Goal: Task Accomplishment & Management: Use online tool/utility

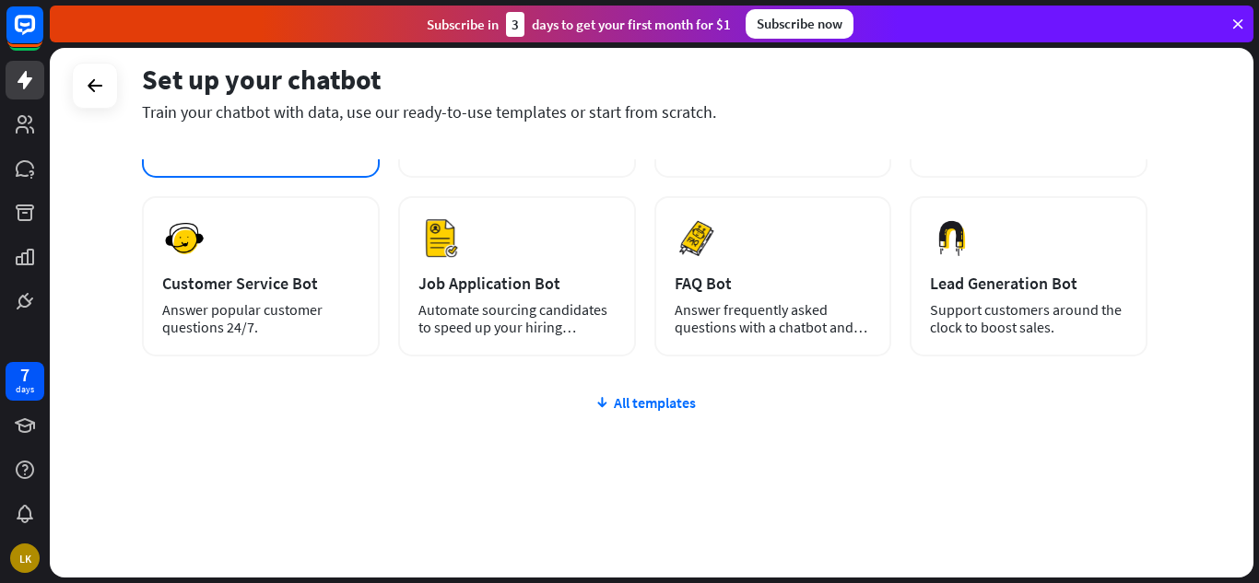
scroll to position [222, 0]
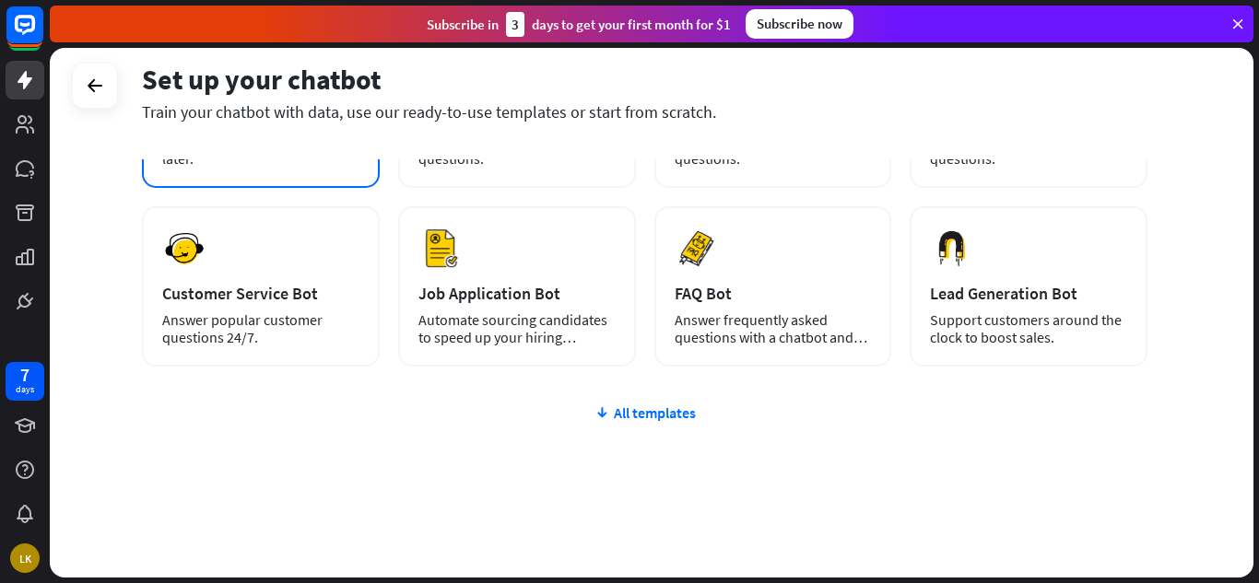
click at [214, 172] on div "plus Blank Bot Create a blank chatbot, which you can train and customize later." at bounding box center [261, 104] width 238 height 168
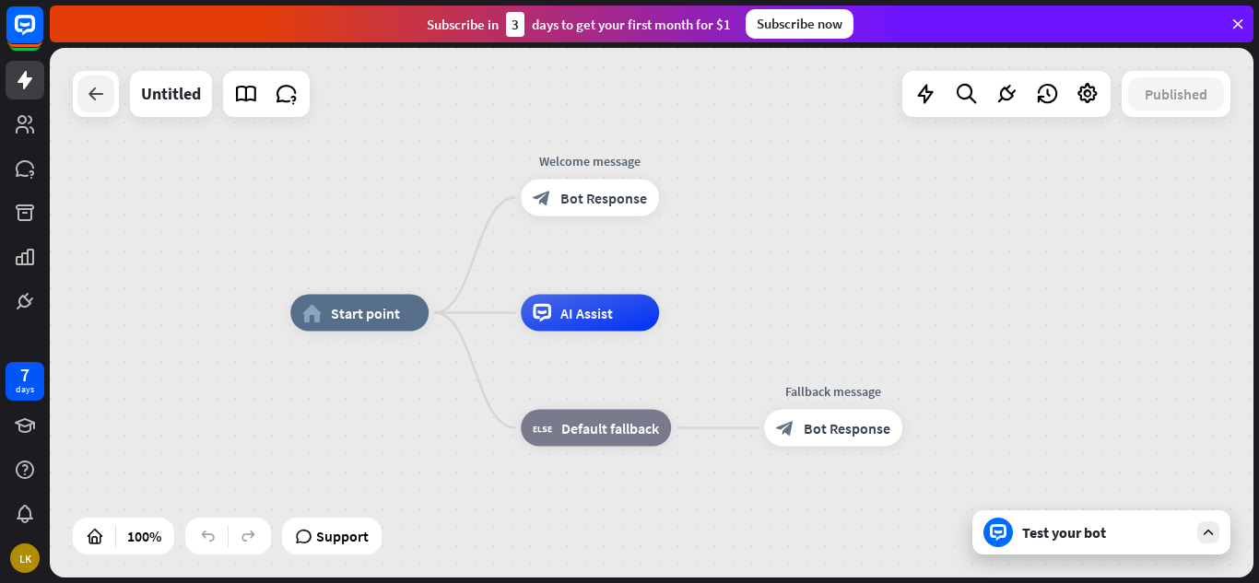
click at [86, 87] on icon at bounding box center [96, 94] width 22 height 22
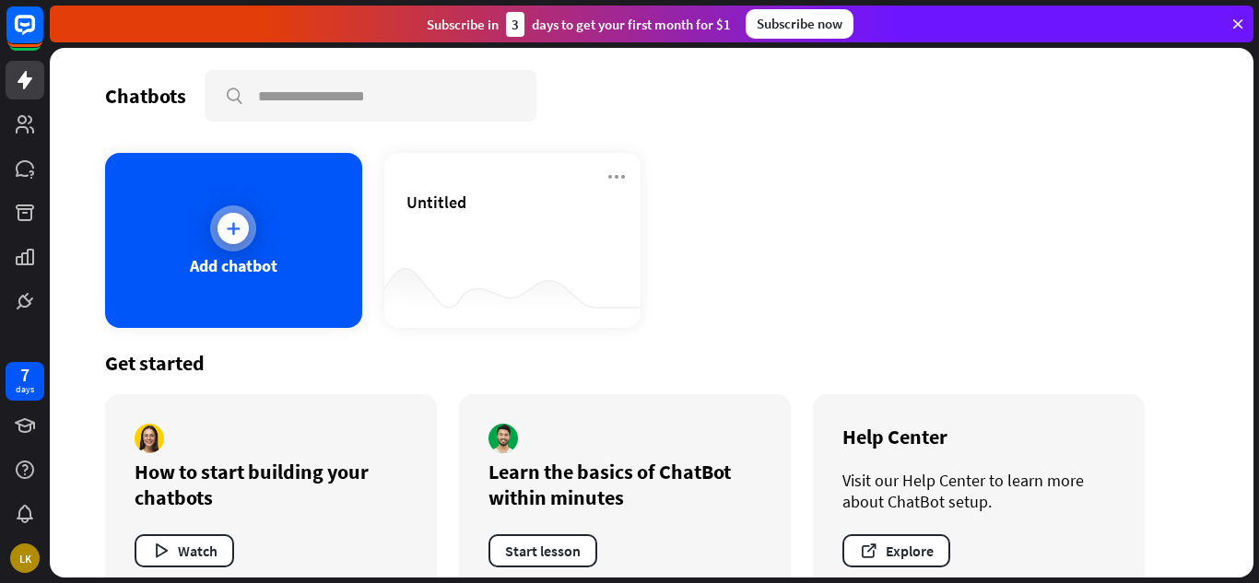
click at [309, 300] on div "Add chatbot" at bounding box center [233, 240] width 257 height 175
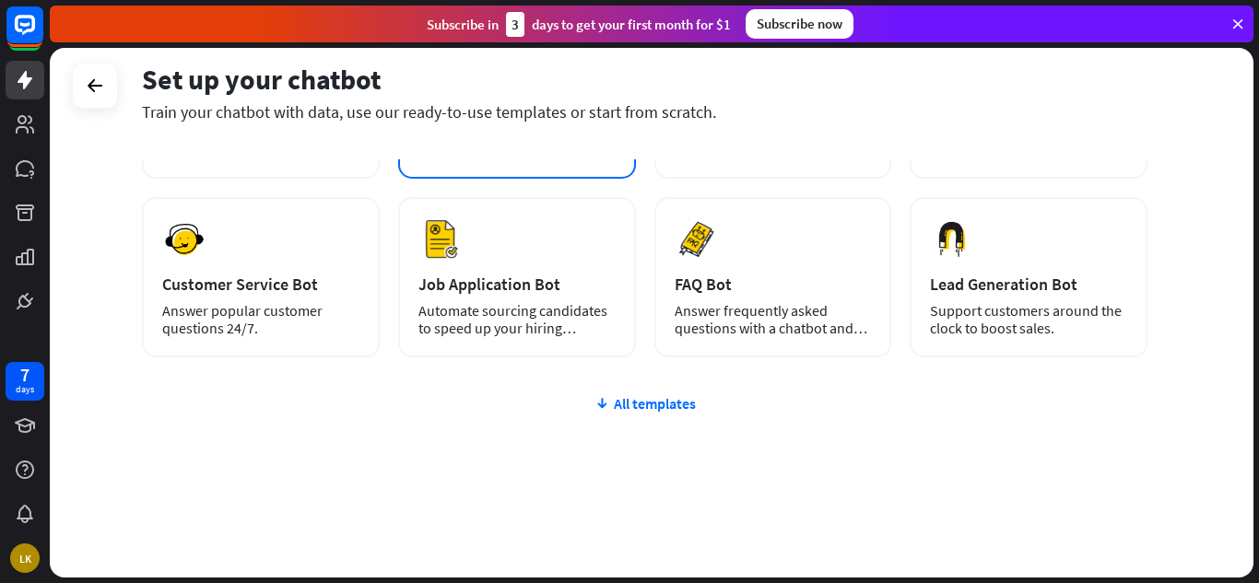
scroll to position [232, 0]
click at [622, 318] on div "Preview Job Application Bot Automate sourcing candidates to speed up your hirin…" at bounding box center [517, 276] width 238 height 160
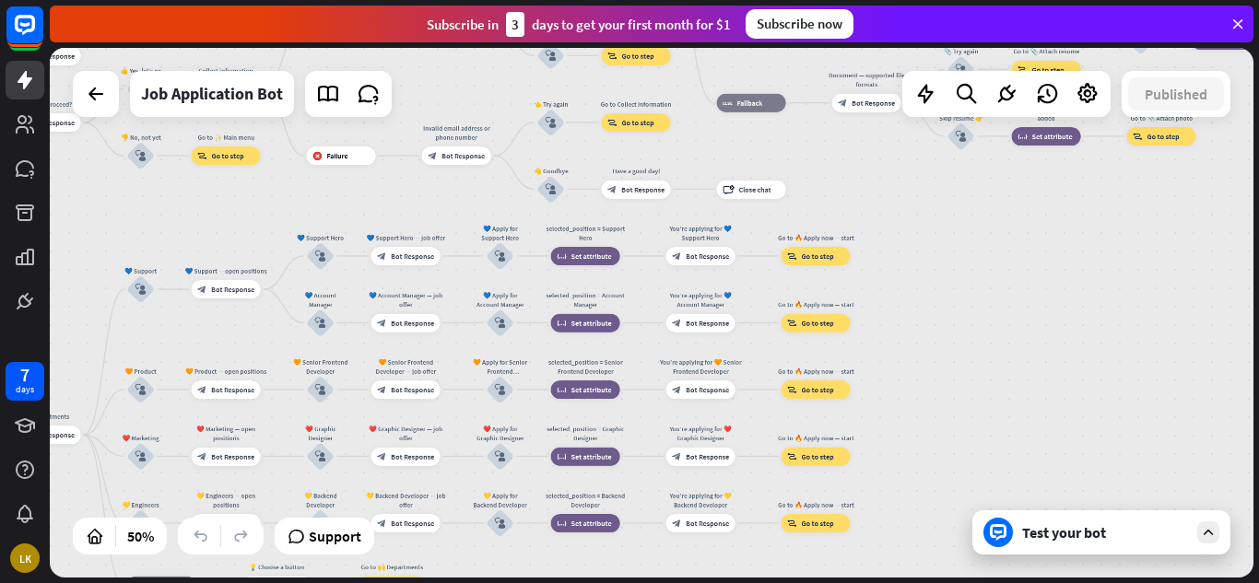
click at [1077, 548] on div "Test your bot" at bounding box center [1101, 533] width 258 height 44
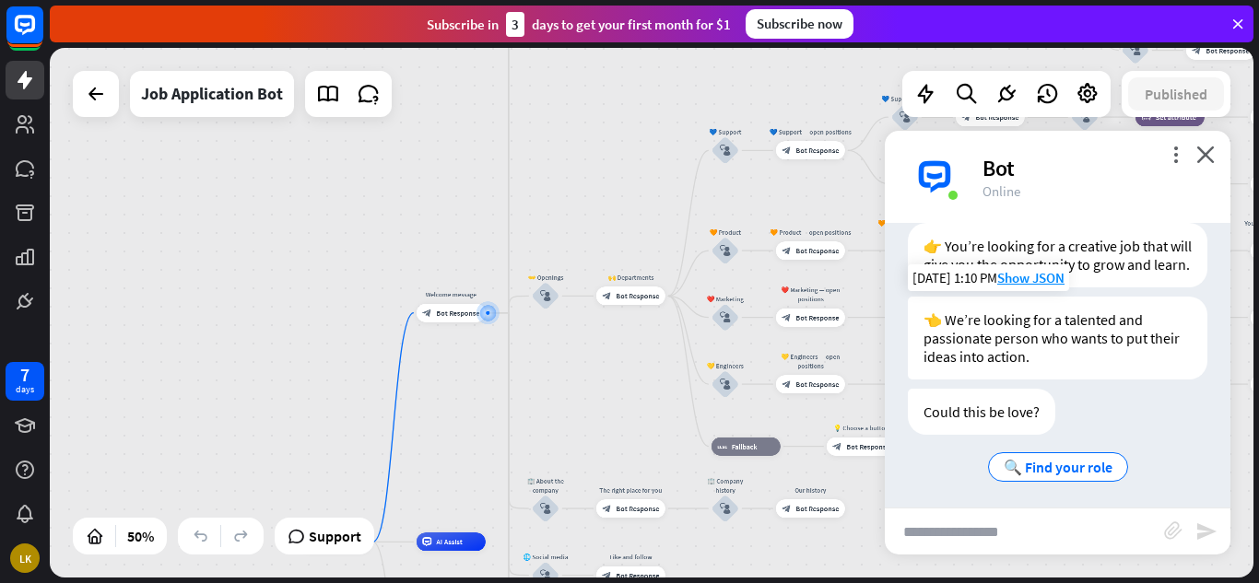
scroll to position [313, 0]
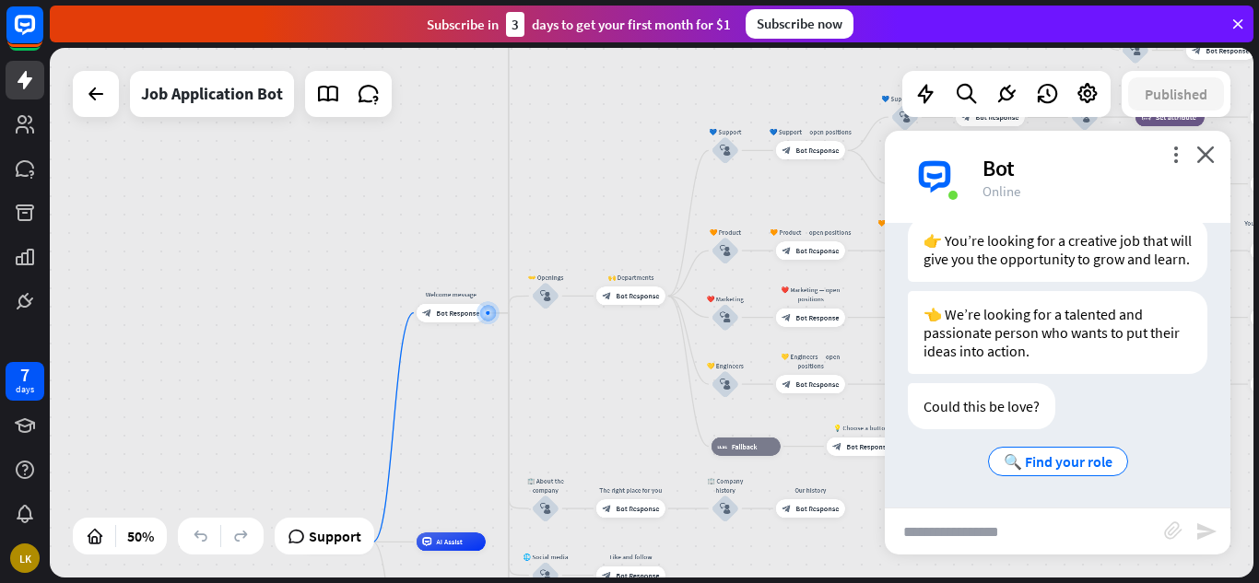
click at [970, 517] on input "text" at bounding box center [1024, 532] width 279 height 46
type input "**********"
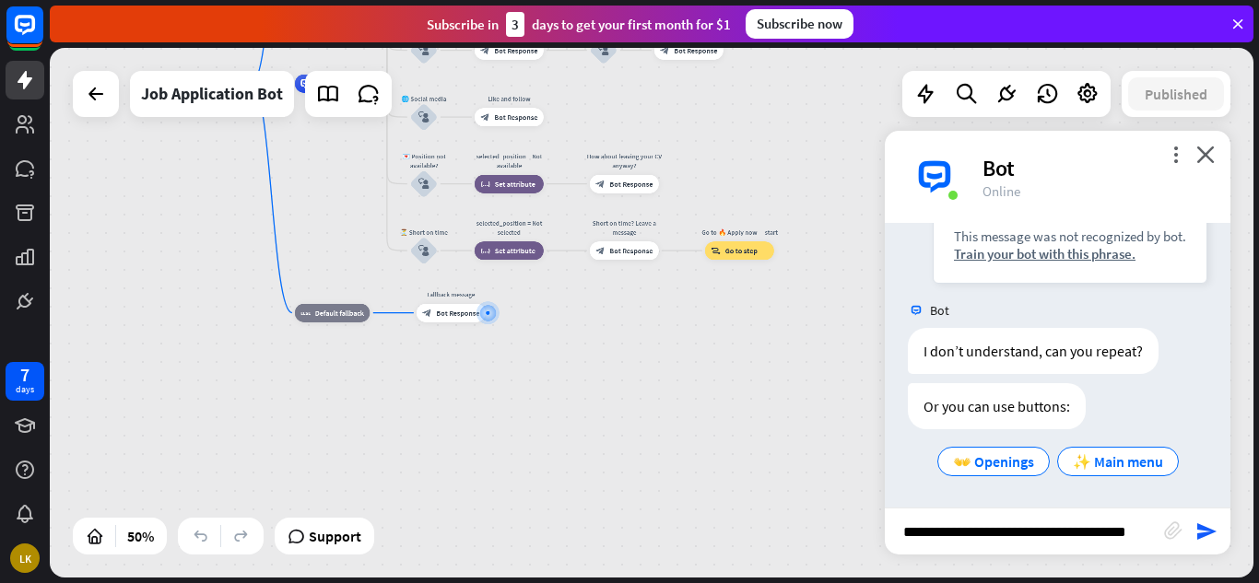
scroll to position [0, 0]
type input "**********"
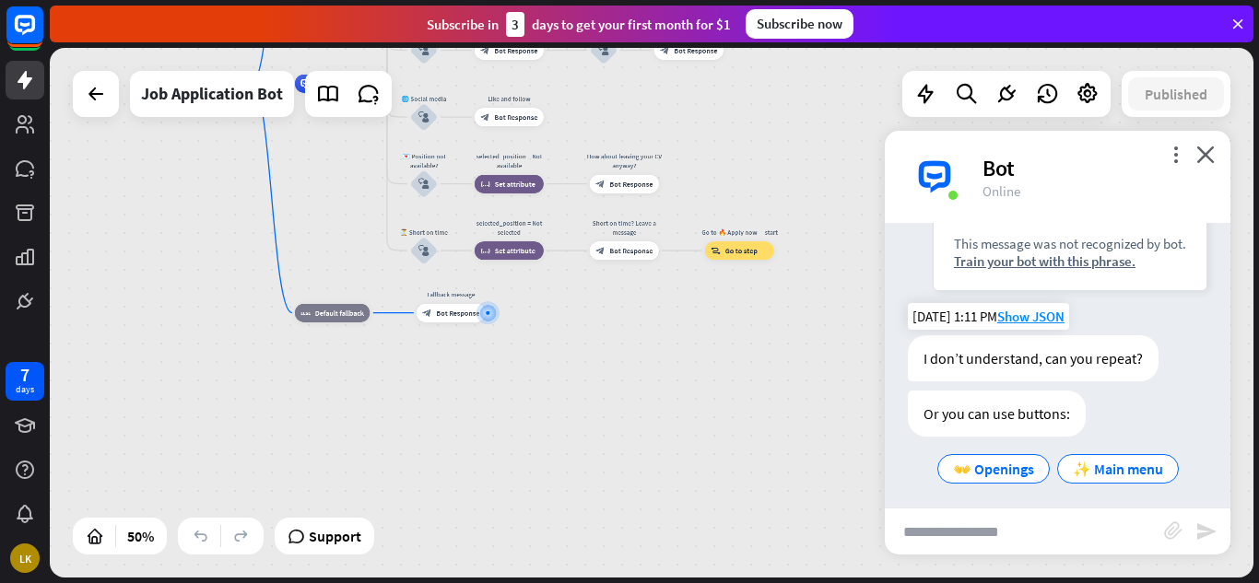
scroll to position [995, 0]
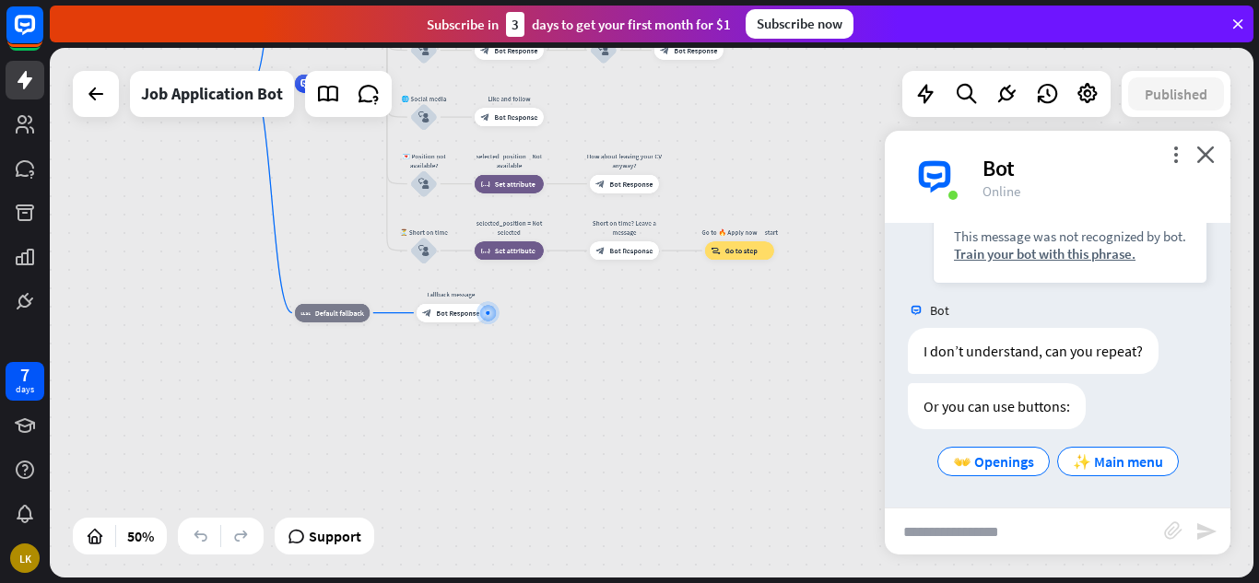
click at [1216, 146] on div "more_vert close Bot Online" at bounding box center [1058, 177] width 346 height 92
click at [1196, 151] on icon "close" at bounding box center [1205, 155] width 18 height 18
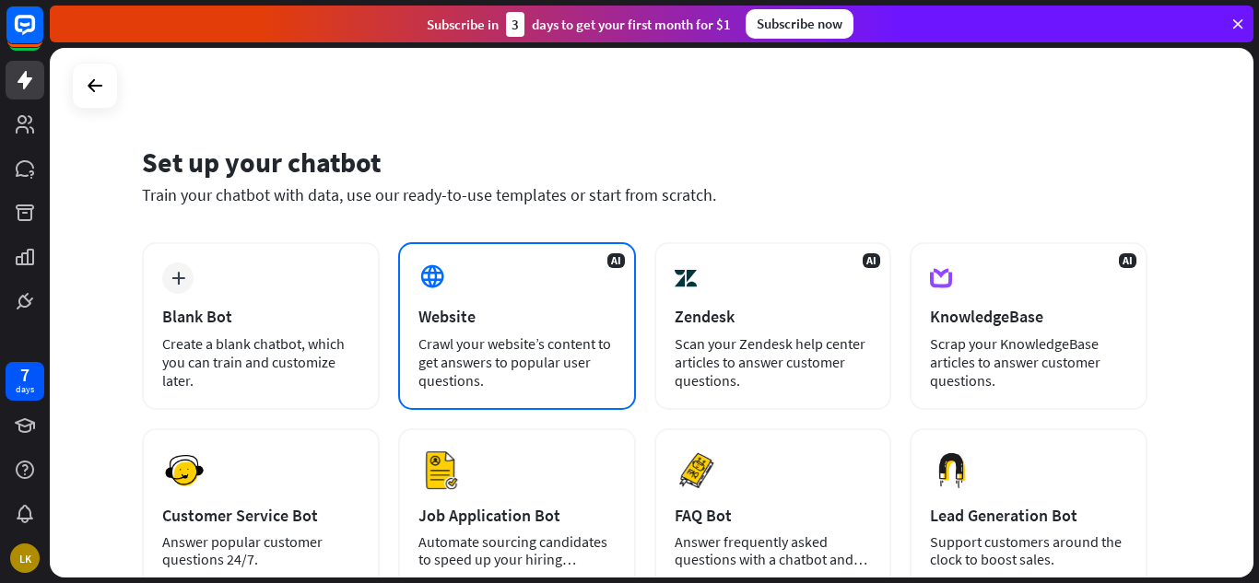
scroll to position [232, 0]
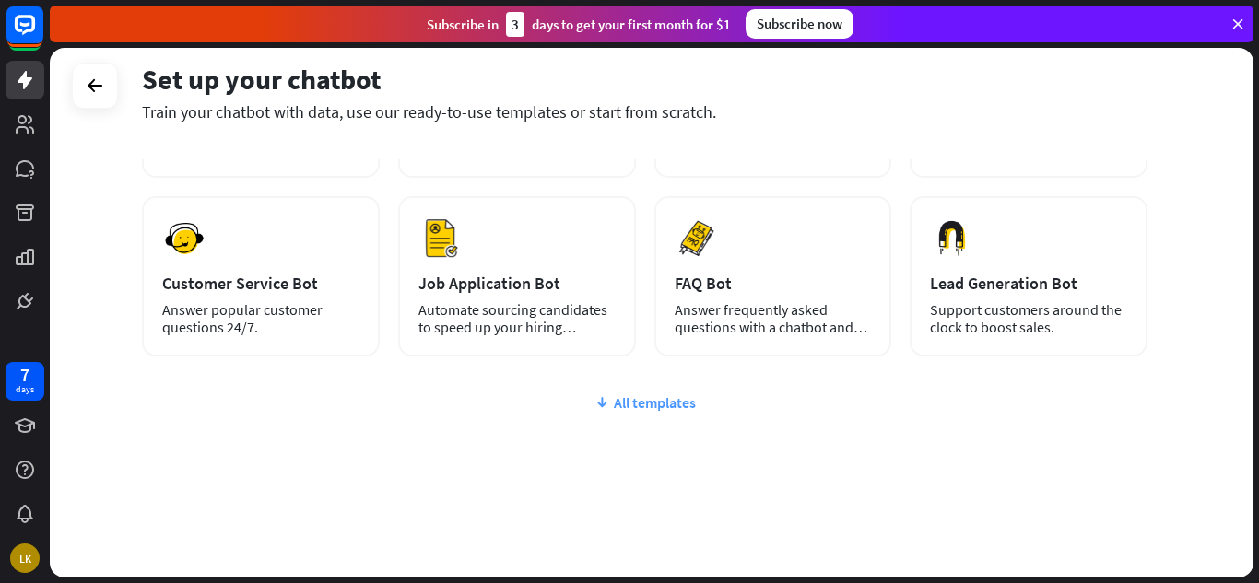
click at [653, 408] on div "All templates" at bounding box center [645, 403] width 1006 height 18
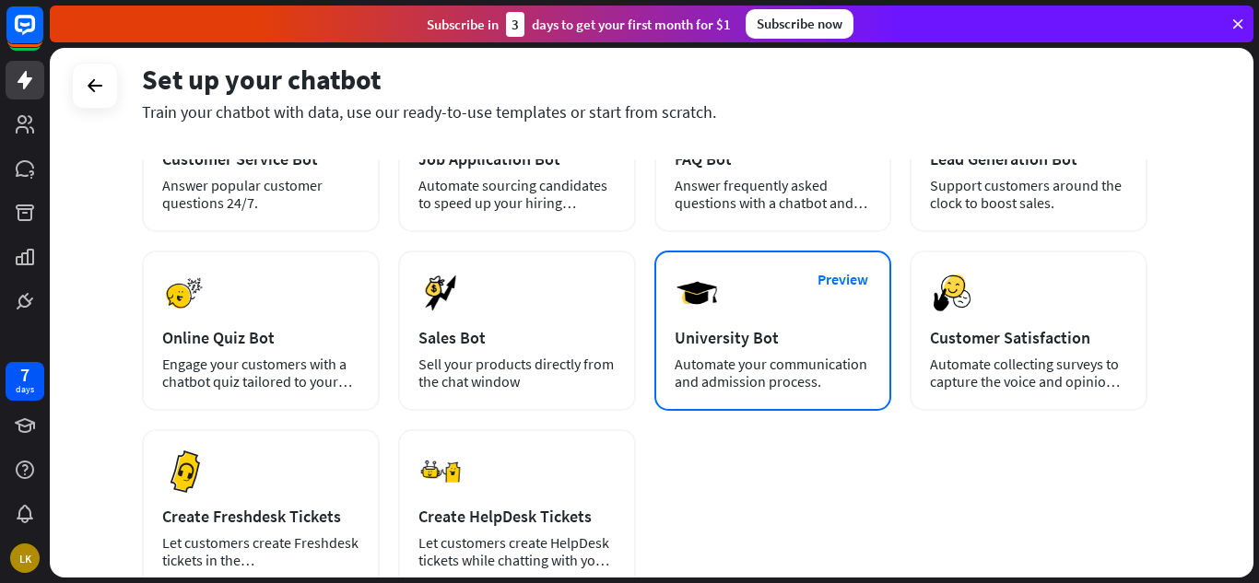
scroll to position [355, 0]
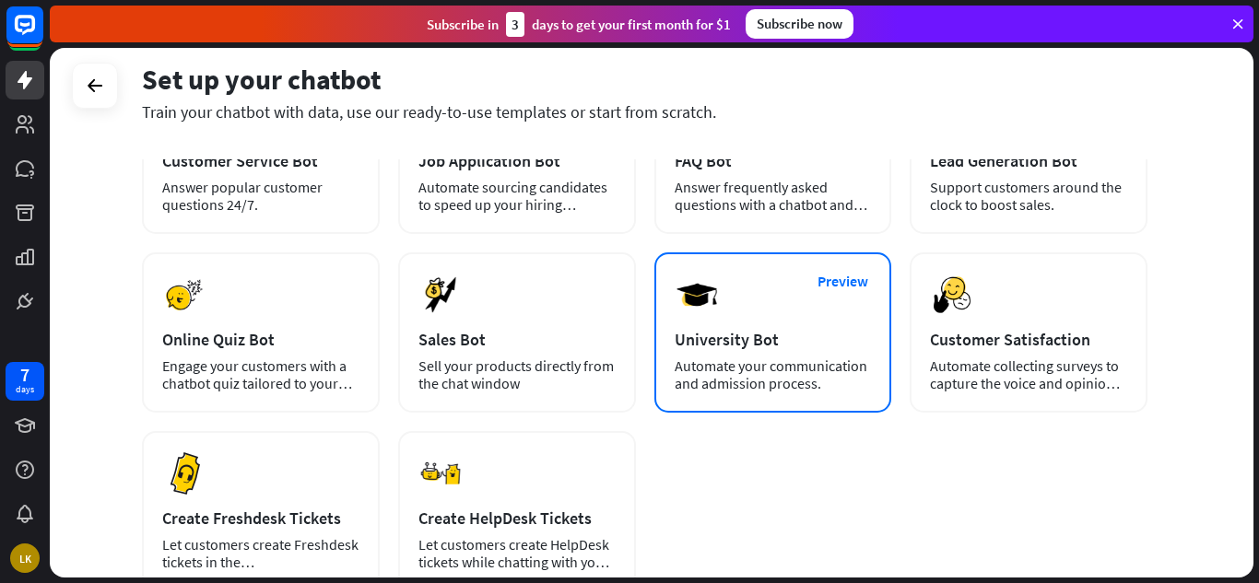
click at [830, 334] on div "University Bot" at bounding box center [773, 339] width 197 height 21
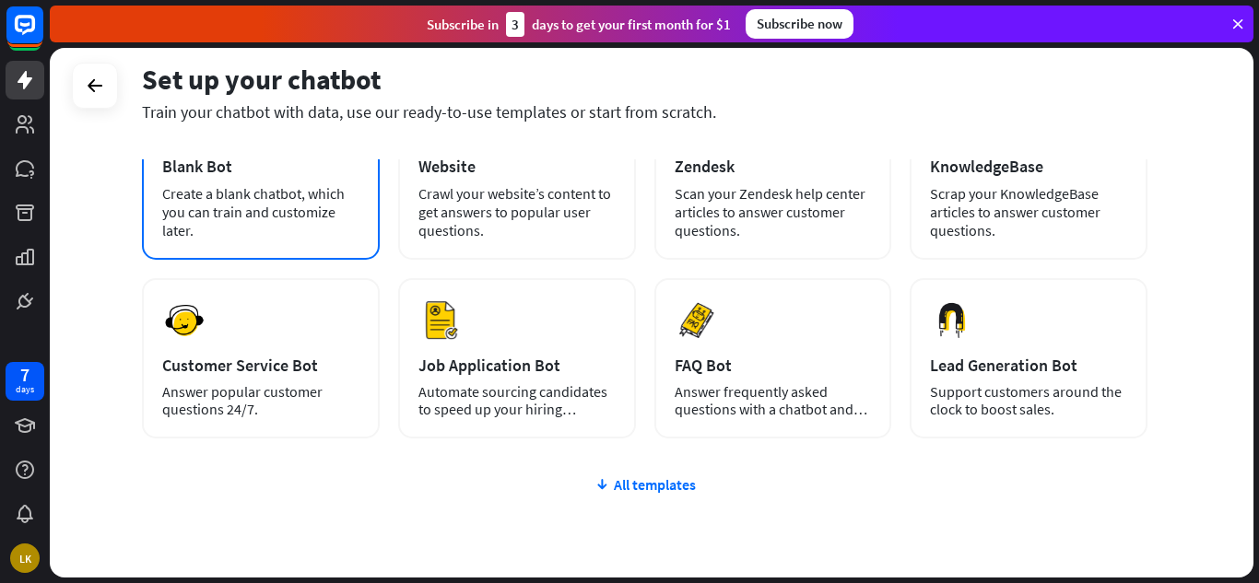
scroll to position [232, 0]
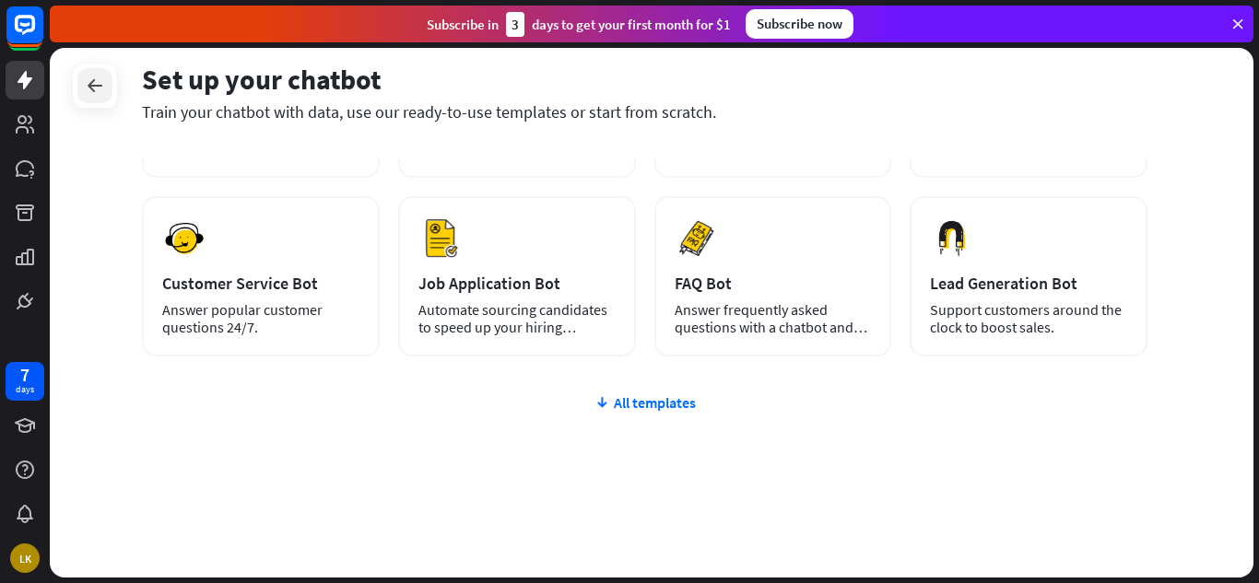
click at [103, 78] on icon at bounding box center [95, 86] width 22 height 22
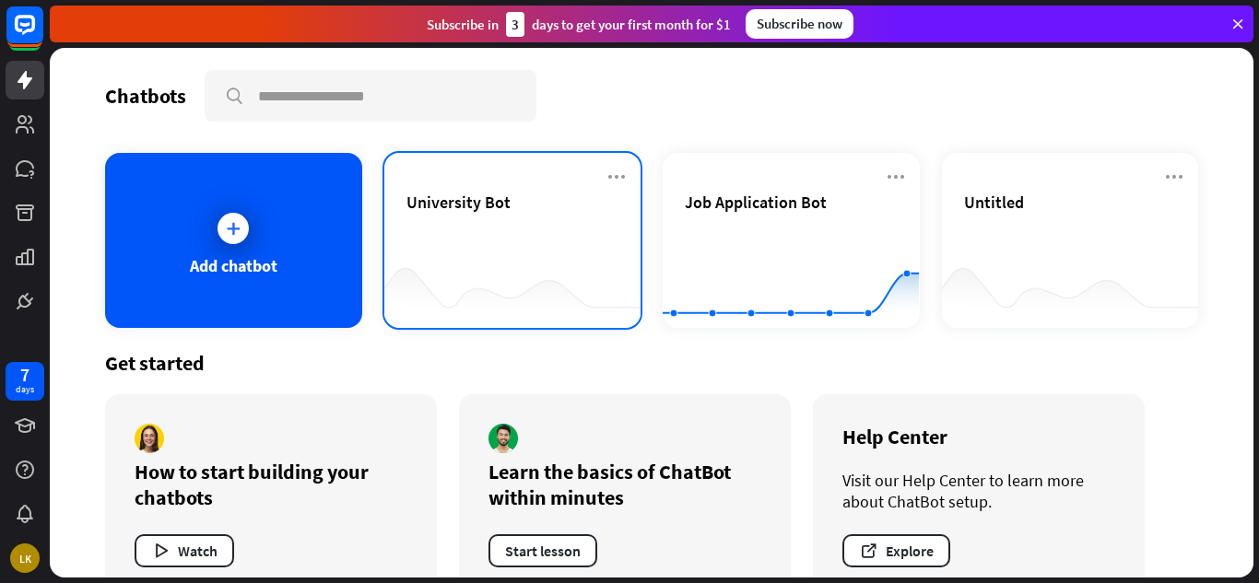
scroll to position [41, 0]
